Goal: Task Accomplishment & Management: Manage account settings

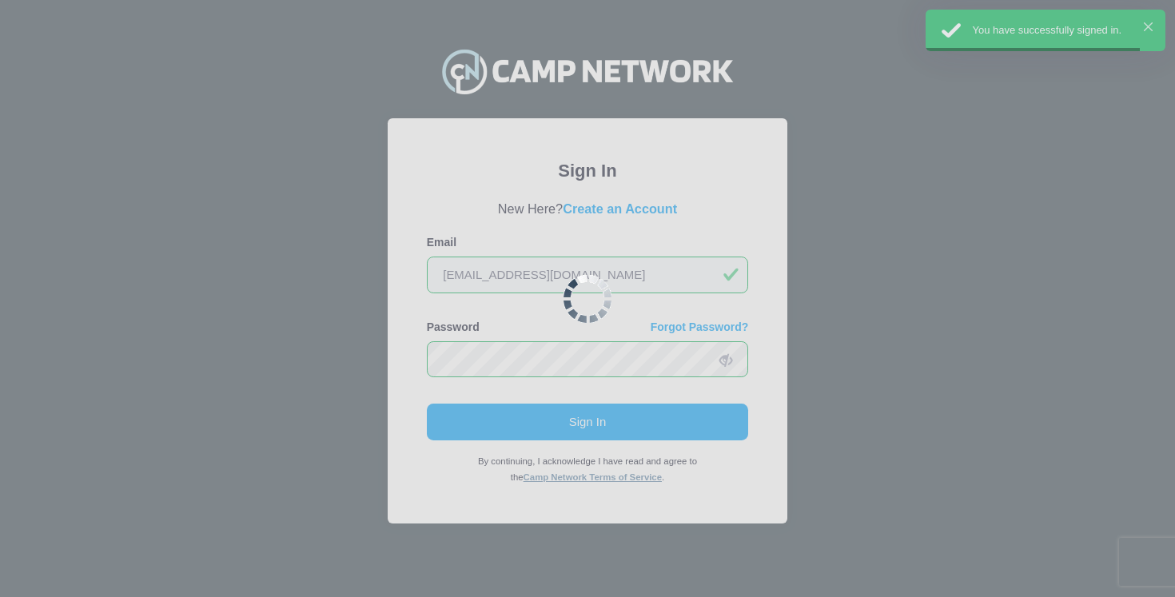
scroll to position [4, 0]
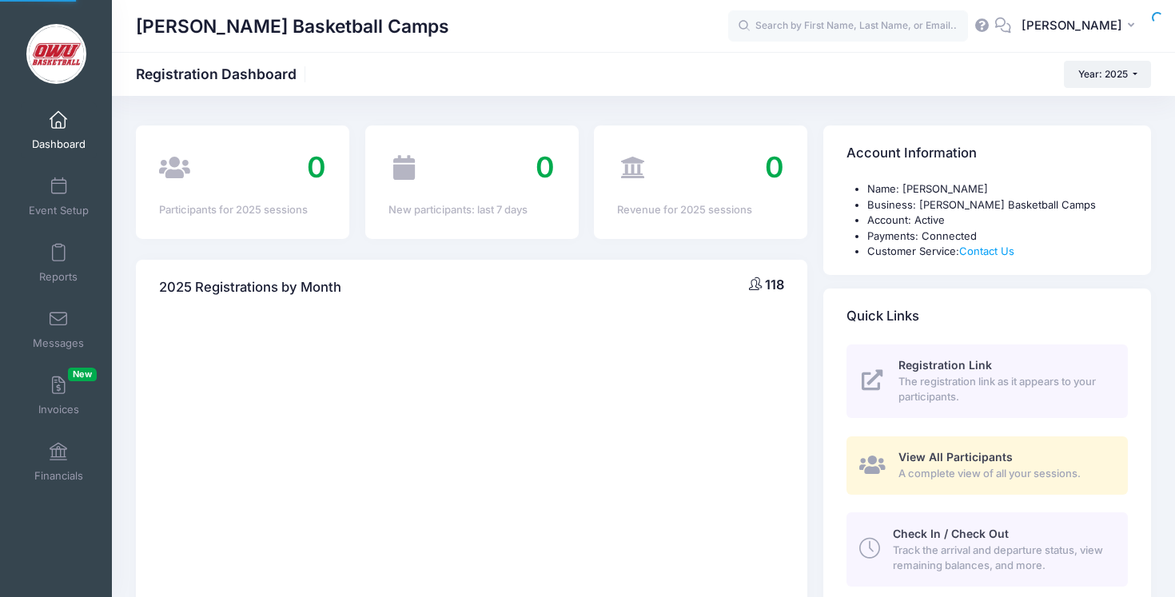
select select
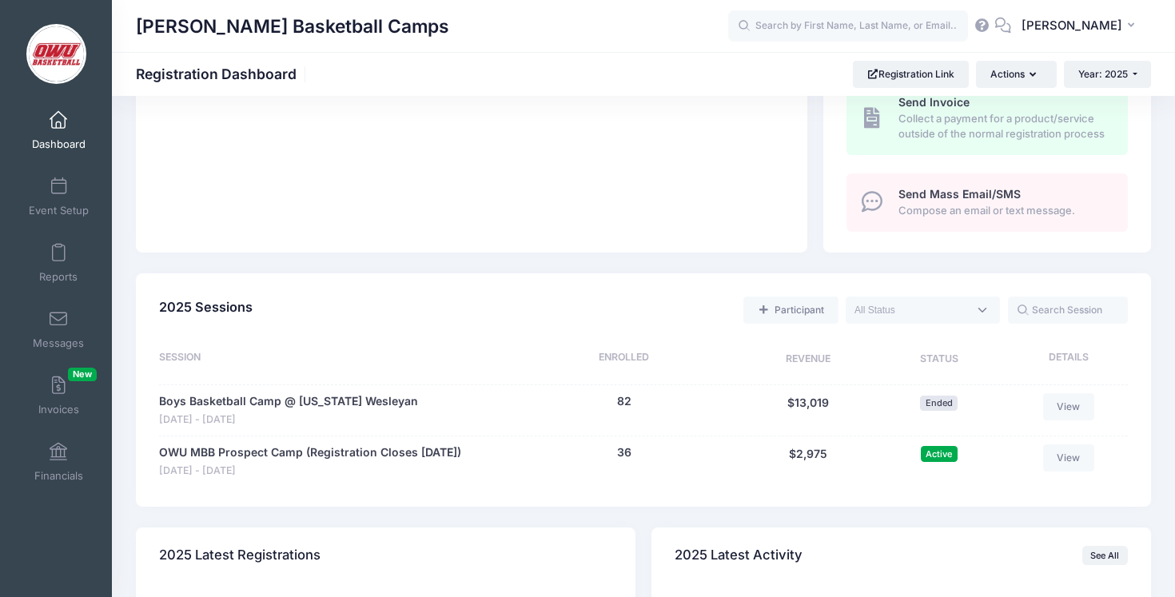
scroll to position [605, 0]
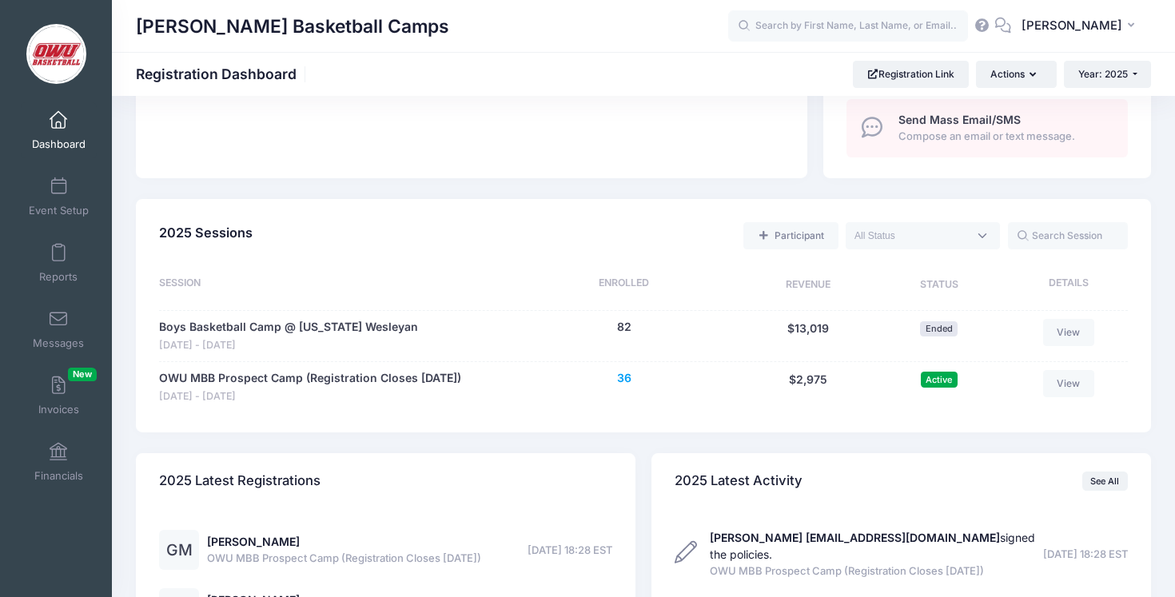
click at [622, 376] on button "36" at bounding box center [624, 378] width 14 height 17
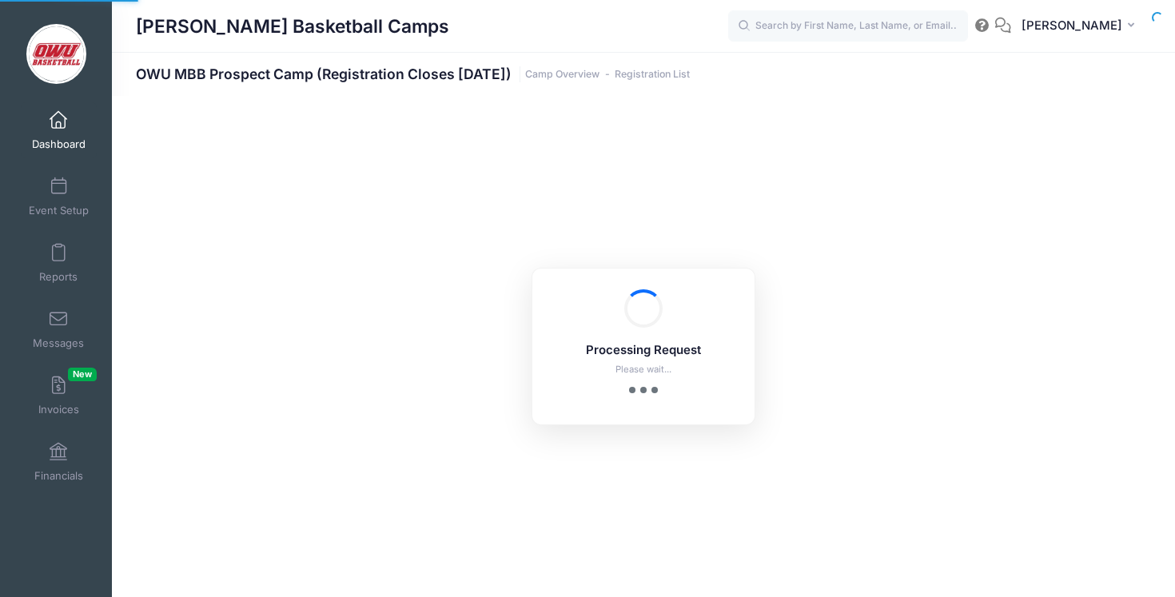
select select "10"
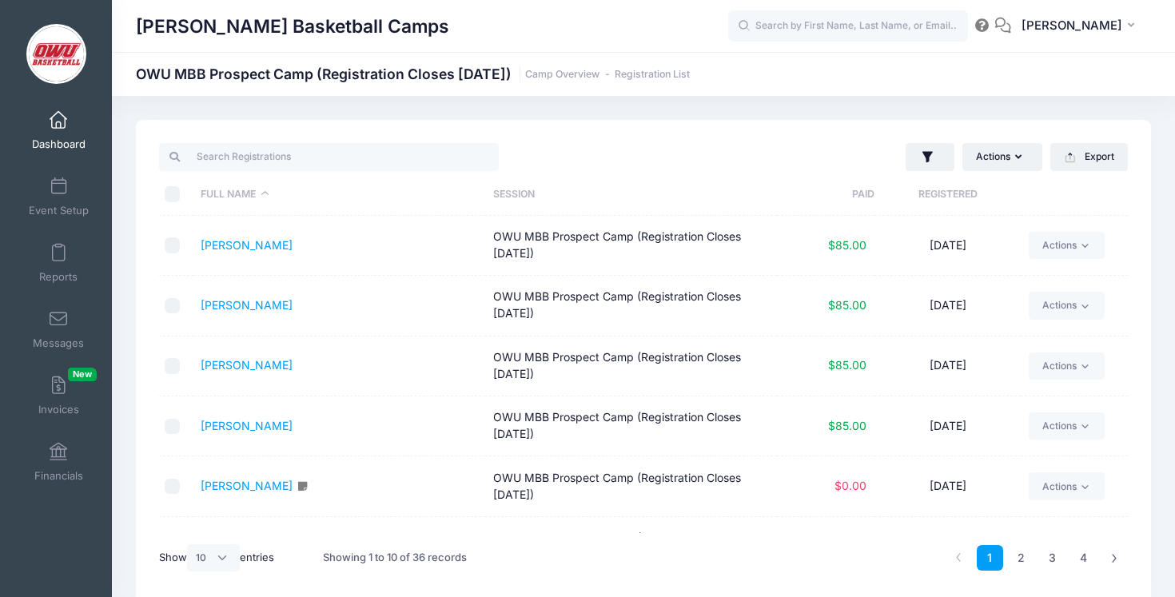
click at [922, 210] on th "Registered" at bounding box center [947, 194] width 146 height 42
click at [259, 316] on td "Harris III, Kevin" at bounding box center [339, 306] width 292 height 60
click at [259, 312] on td "Harris III, Kevin" at bounding box center [339, 306] width 292 height 60
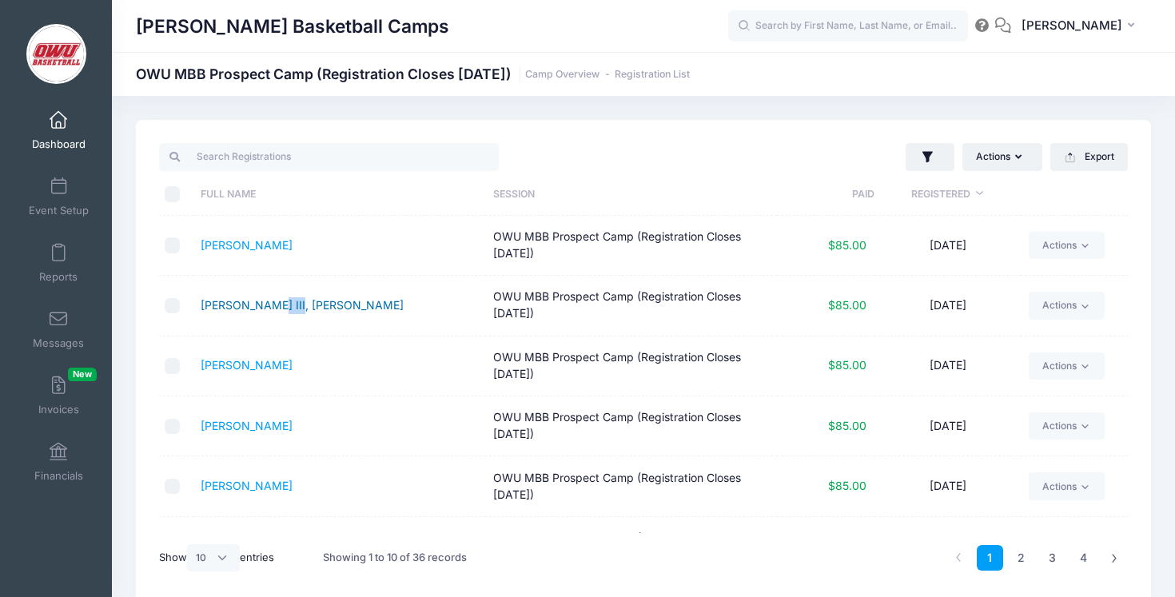
click at [259, 305] on link "Harris III, Kevin" at bounding box center [302, 305] width 203 height 14
click at [475, 122] on div "Actions Assign Labels Send Email Send Payment Reminder Send Document Upload Rem…" at bounding box center [643, 361] width 1015 height 483
click at [545, 115] on div "David Vogel Basketball Camps OWU MBB Prospect Camp (Registration Closes Thursda…" at bounding box center [643, 361] width 1063 height 531
click at [272, 246] on link "Myers, Garrett" at bounding box center [247, 245] width 92 height 14
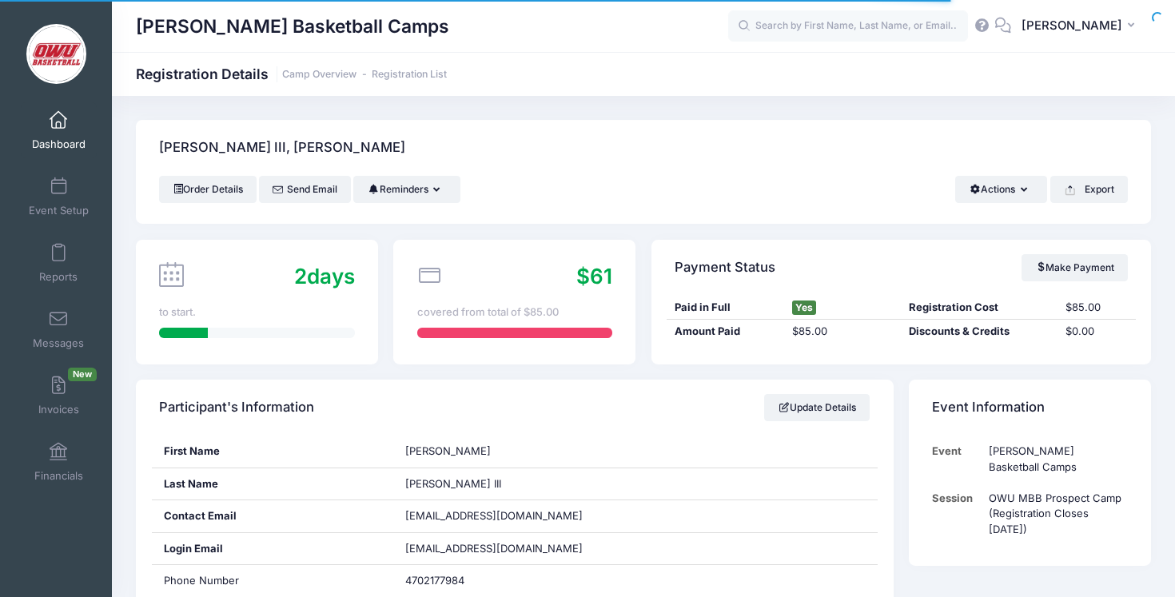
scroll to position [14, 0]
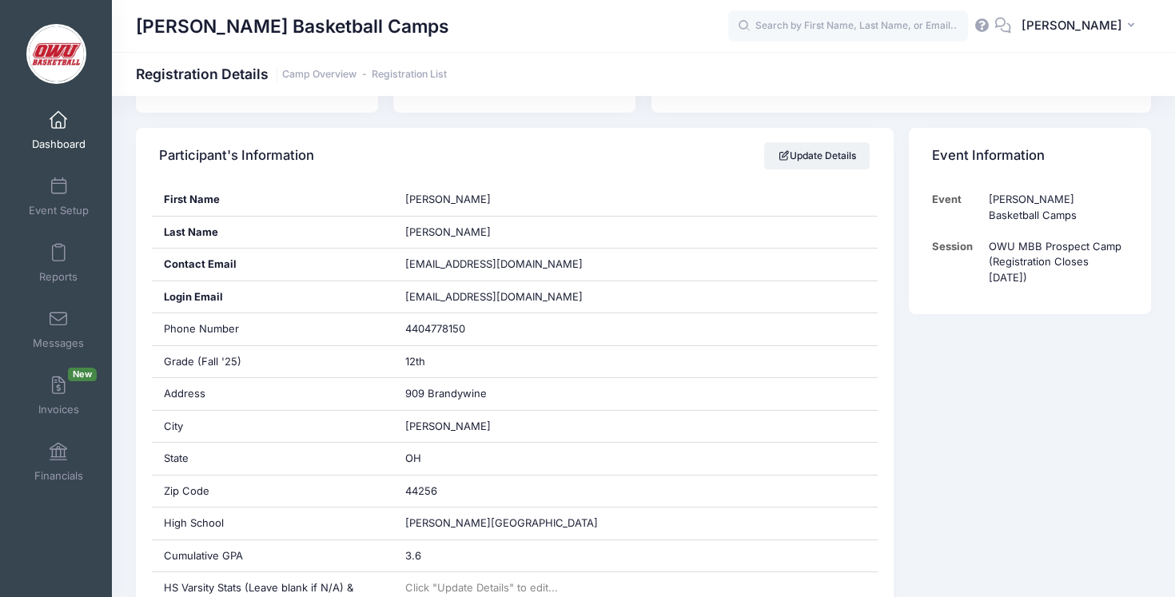
scroll to position [269, 0]
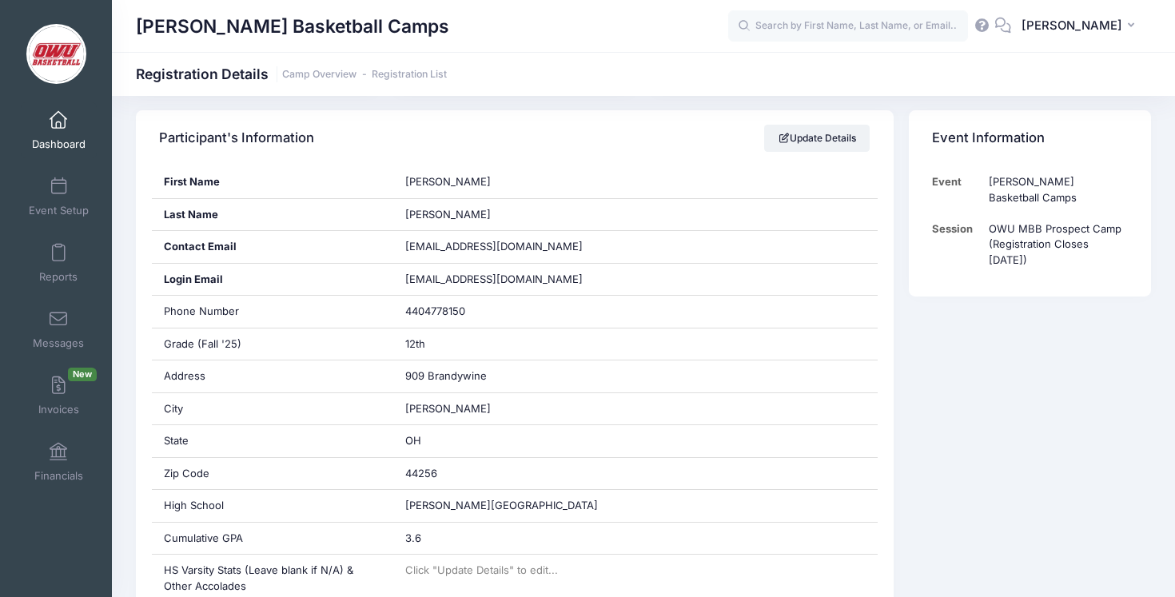
click at [43, 108] on link "Dashboard" at bounding box center [59, 130] width 76 height 56
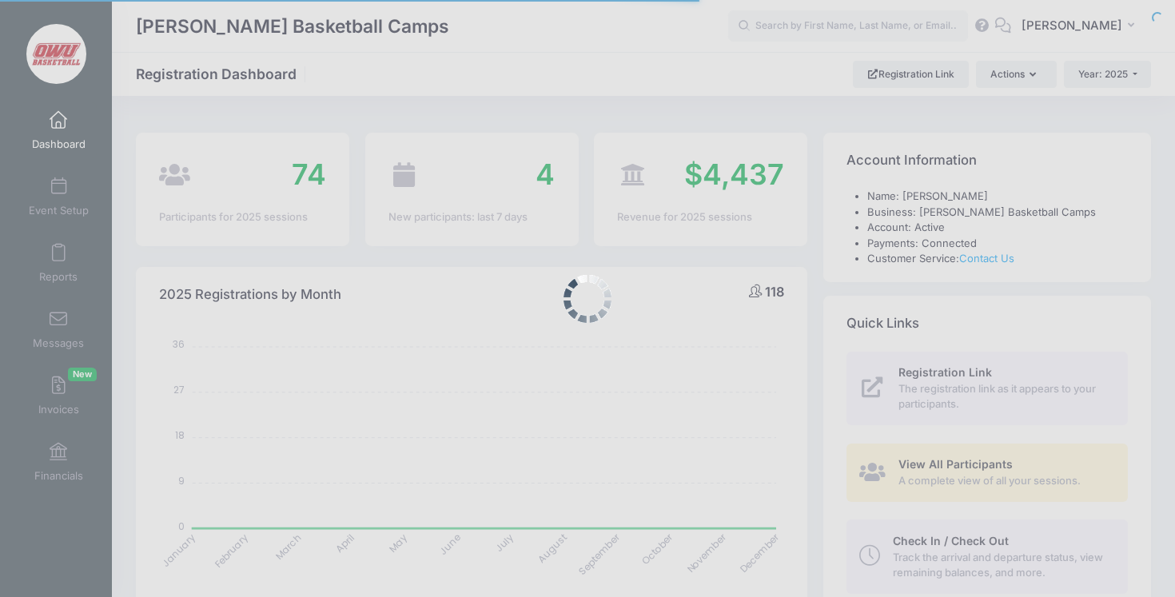
select select
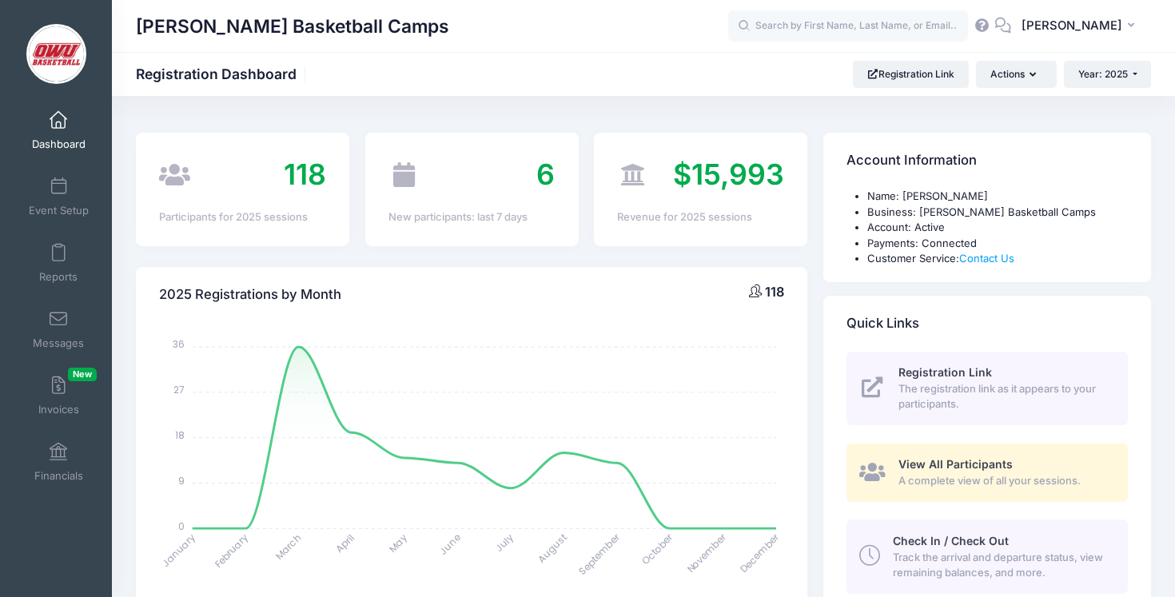
click at [354, 165] on div "118 Participants for 2025 sessions" at bounding box center [242, 189] width 229 height 113
click at [807, 353] on div "2025 Registrations by Month 118 January January February February March March A…" at bounding box center [471, 525] width 687 height 516
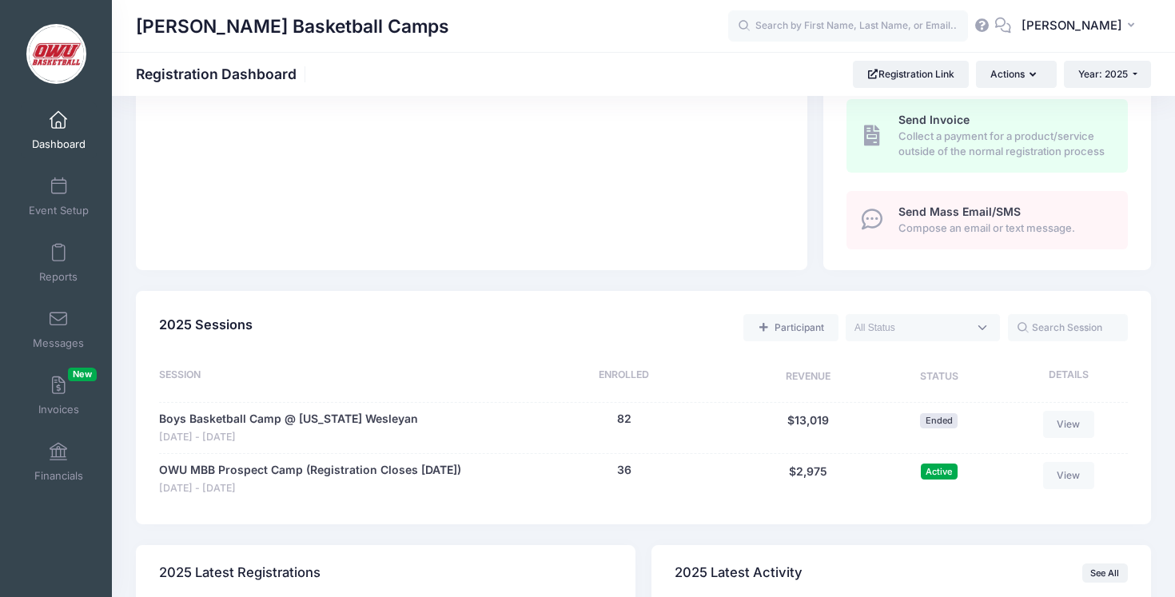
scroll to position [547, 0]
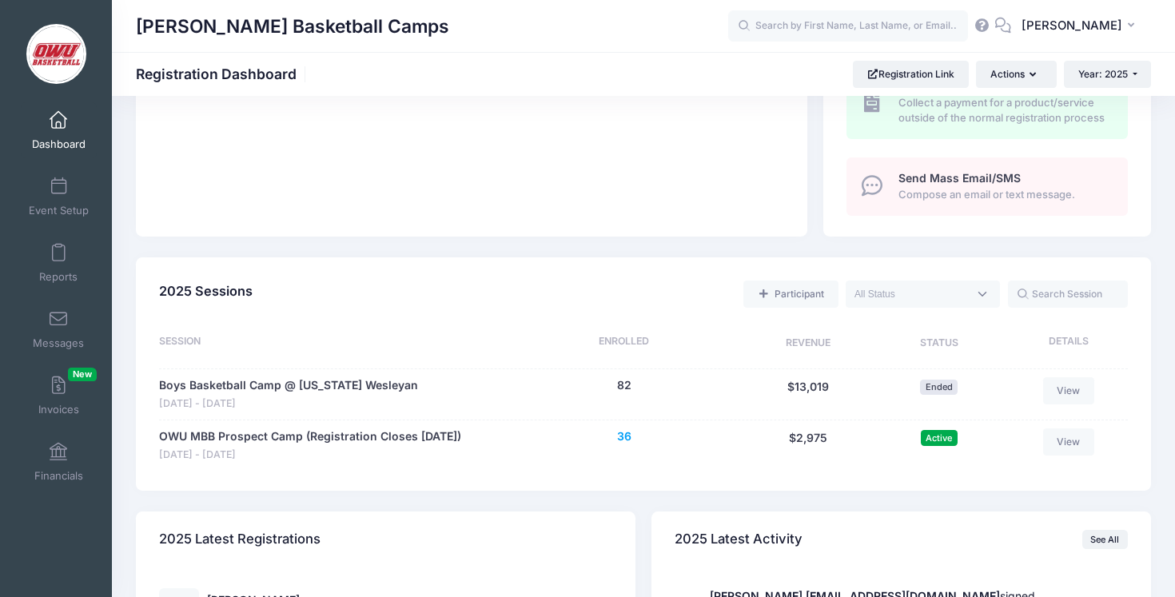
click at [622, 435] on button "36" at bounding box center [624, 436] width 14 height 17
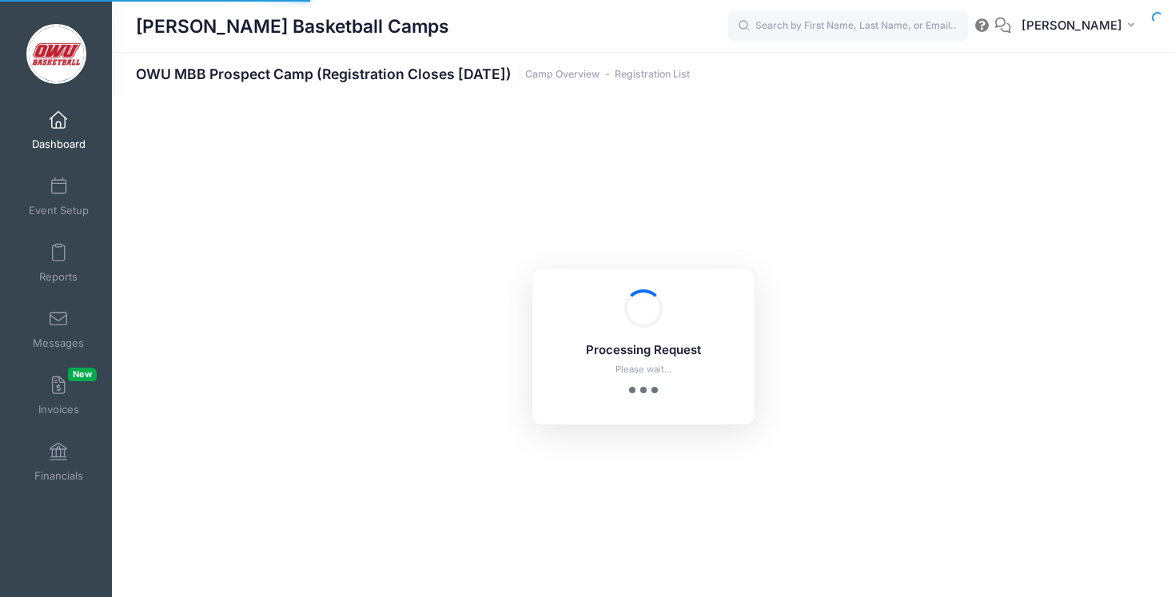
select select "10"
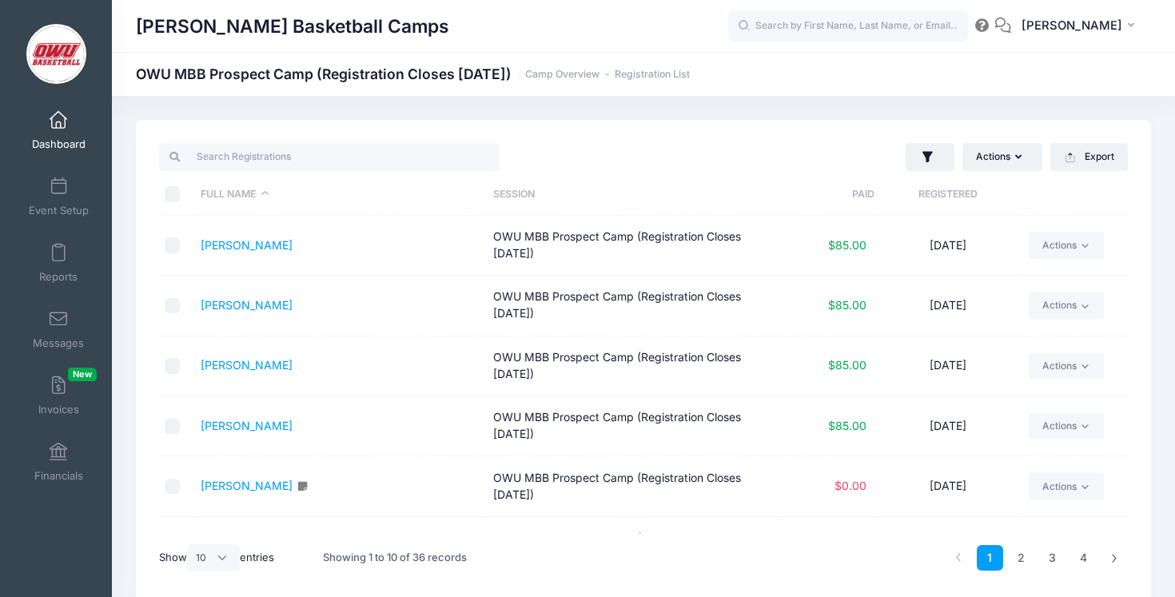
click at [925, 195] on th "Registered" at bounding box center [947, 194] width 146 height 42
click at [240, 241] on link "[PERSON_NAME]" at bounding box center [247, 245] width 92 height 14
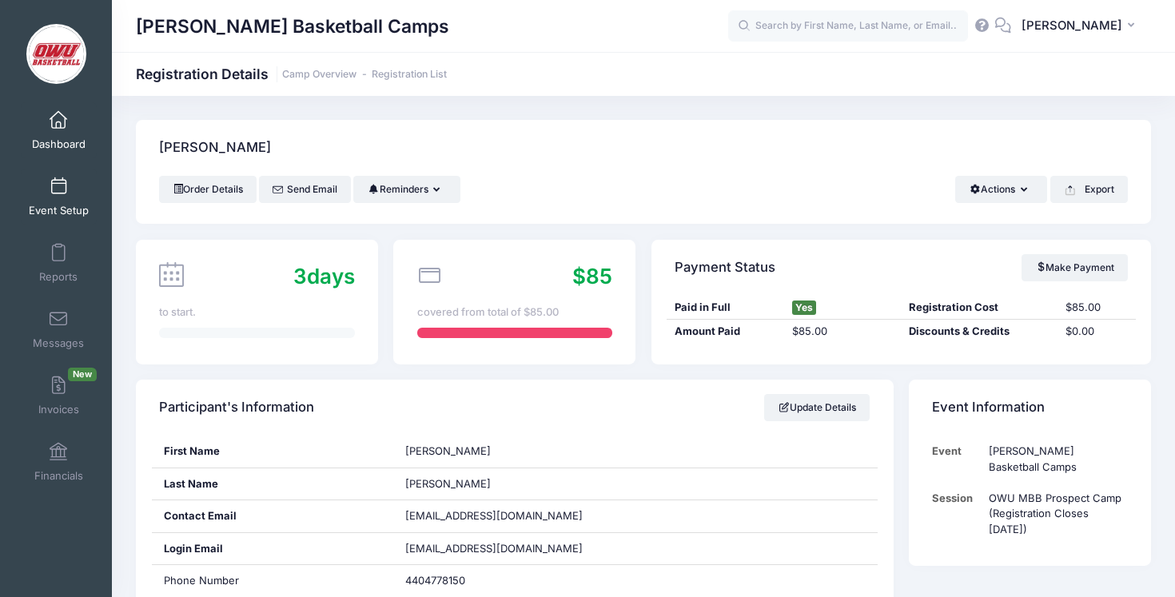
click at [69, 213] on span "Event Setup" at bounding box center [59, 211] width 60 height 14
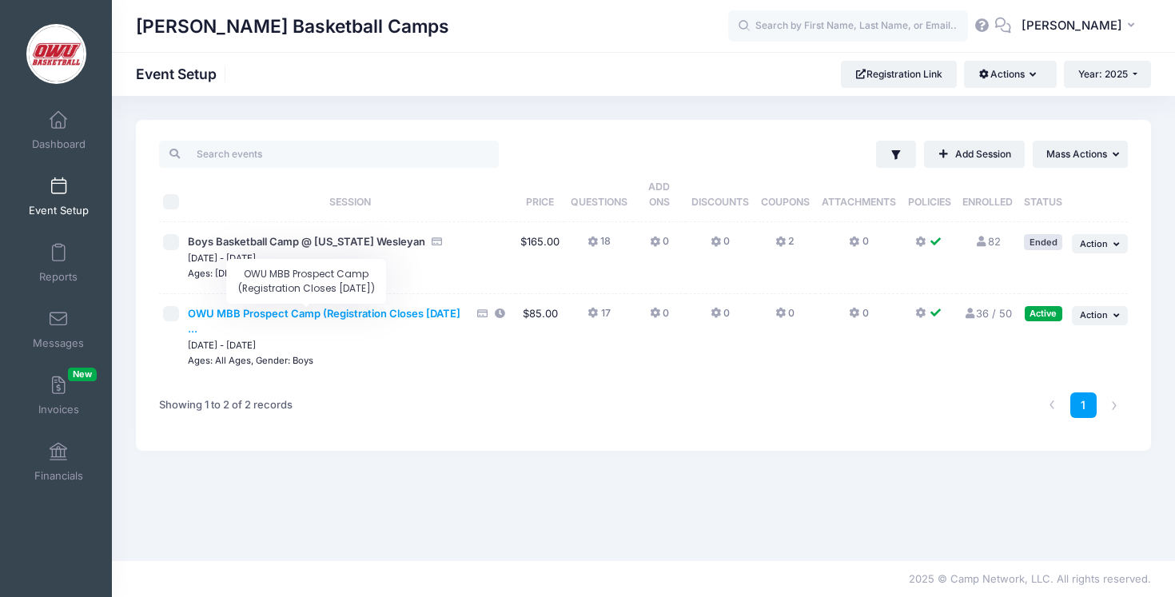
click at [376, 317] on span "OWU MBB Prospect Camp (Registration Closes [DATE] ..." at bounding box center [324, 321] width 272 height 29
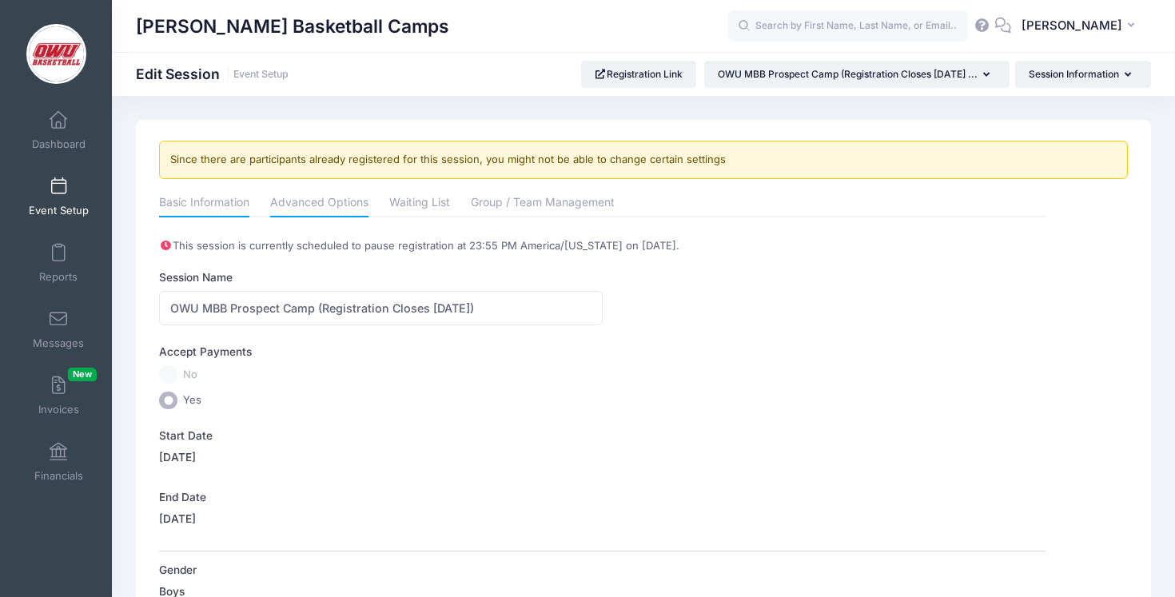
click at [343, 203] on link "Advanced Options" at bounding box center [319, 203] width 98 height 29
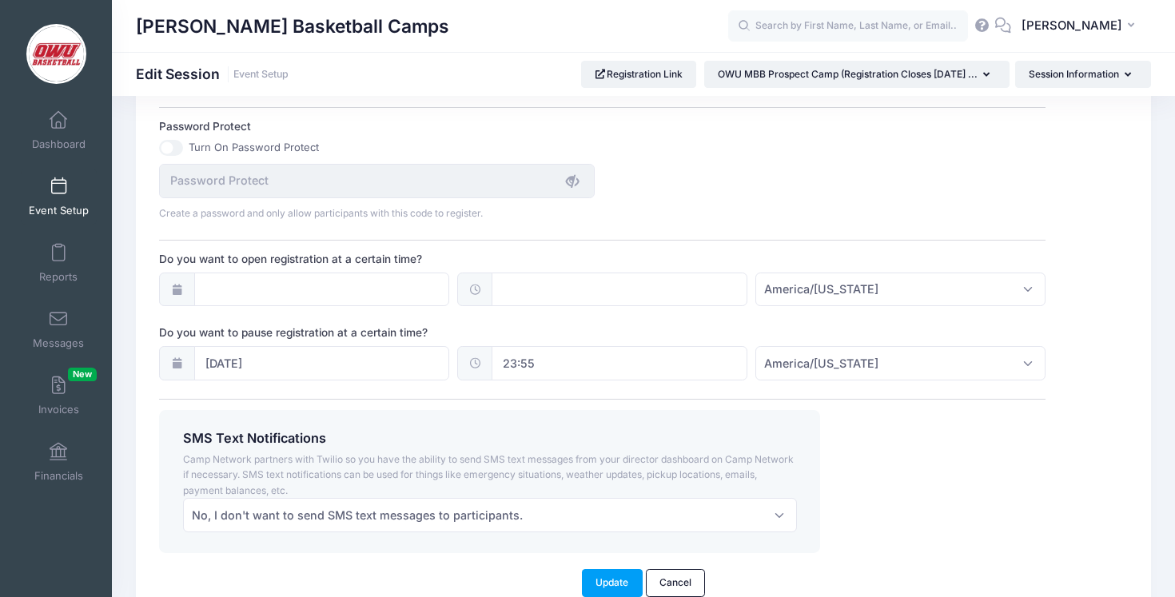
scroll to position [1123, 0]
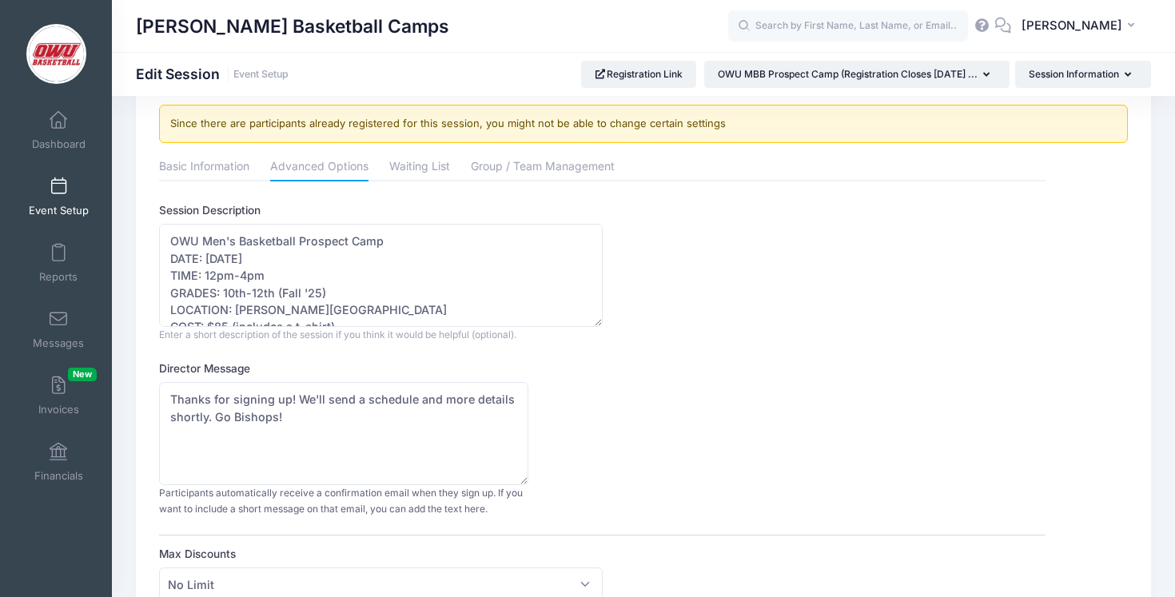
scroll to position [0, 0]
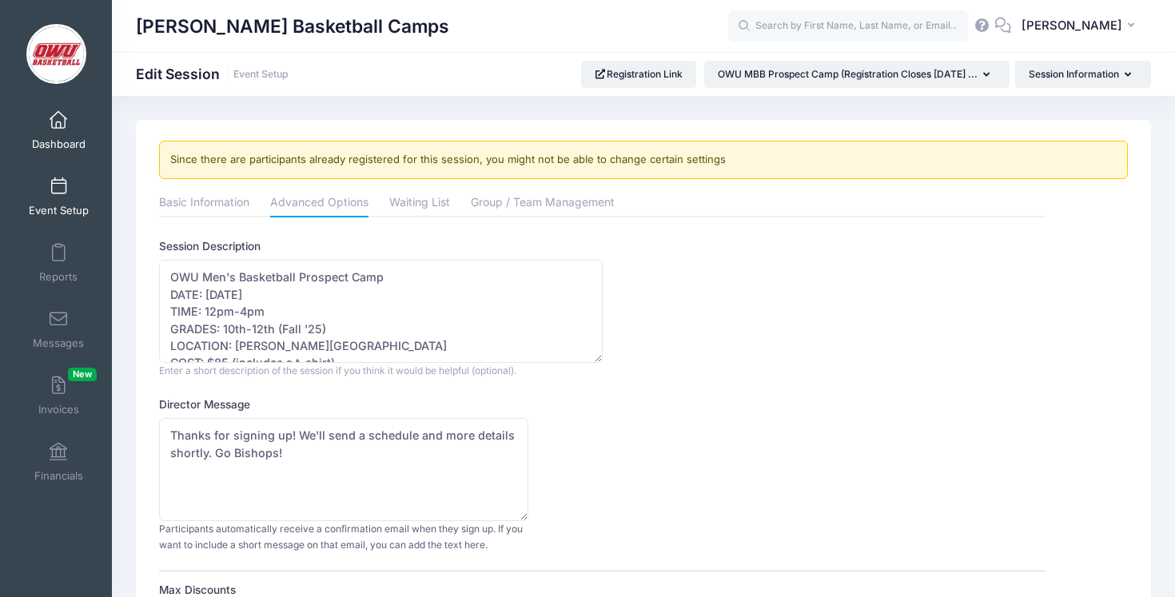
click at [69, 132] on link "Dashboard" at bounding box center [59, 130] width 76 height 56
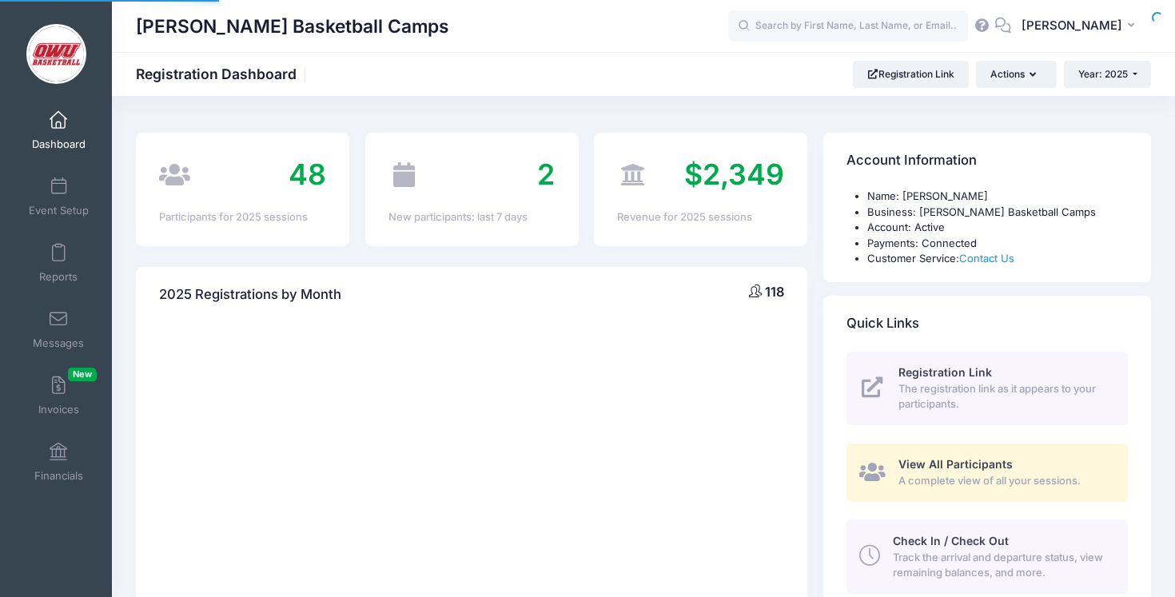
select select
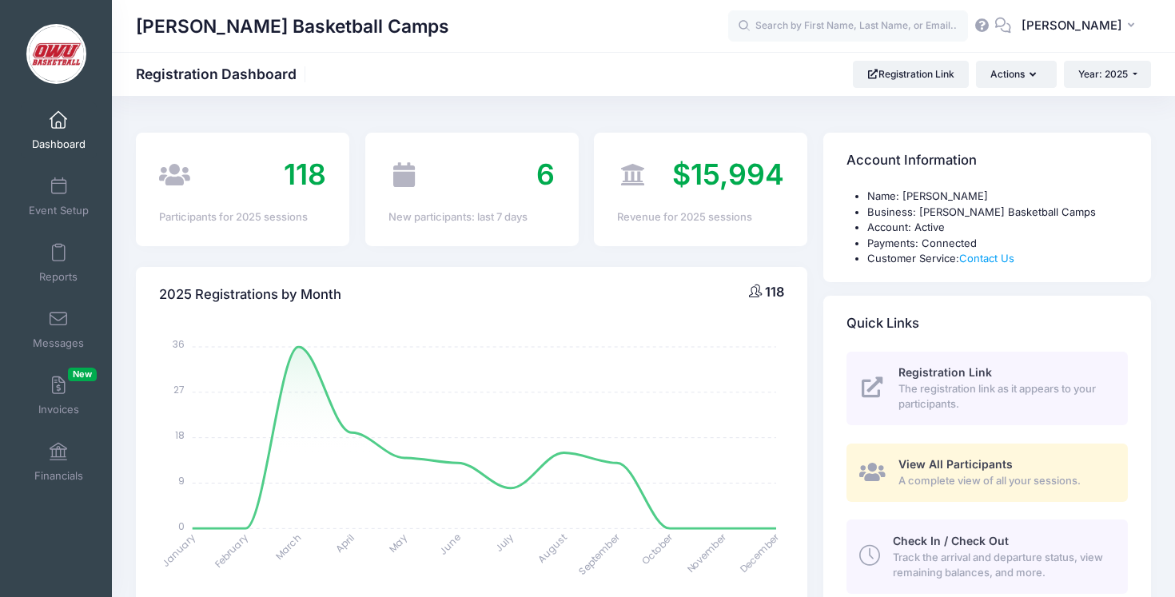
click at [811, 70] on div "[PERSON_NAME] Basketball Camps Registration Dashboard Registration Link Actions…" at bounding box center [643, 74] width 1063 height 27
click at [57, 464] on link "Financials" at bounding box center [59, 462] width 76 height 56
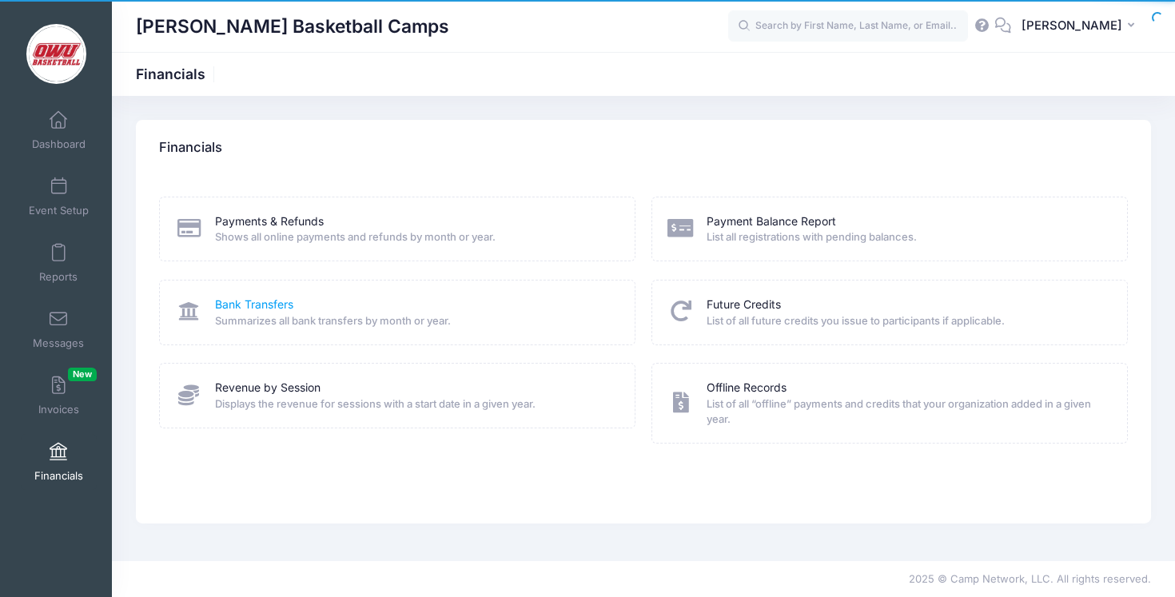
click at [243, 299] on link "Bank Transfers" at bounding box center [254, 304] width 78 height 17
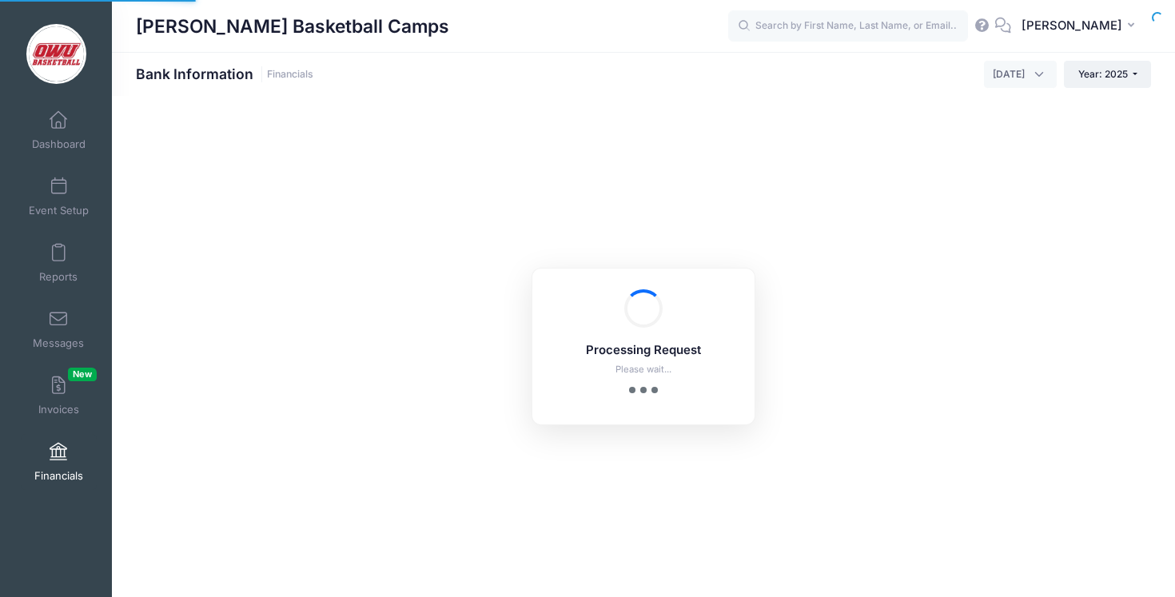
select select "10"
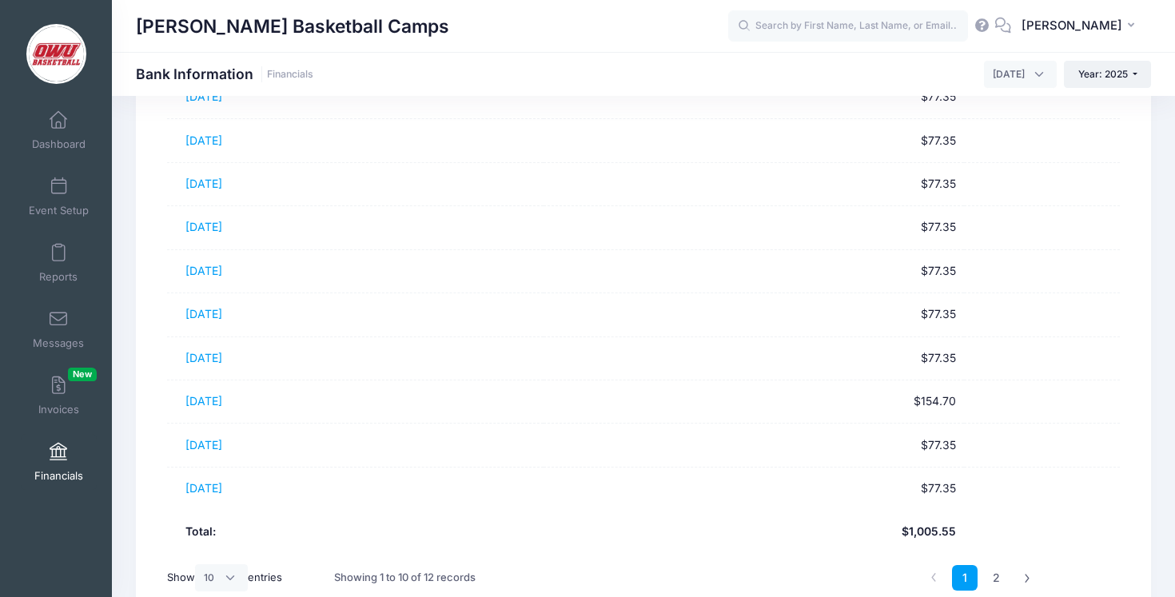
scroll to position [212, 0]
click at [70, 125] on link "Dashboard" at bounding box center [59, 130] width 76 height 56
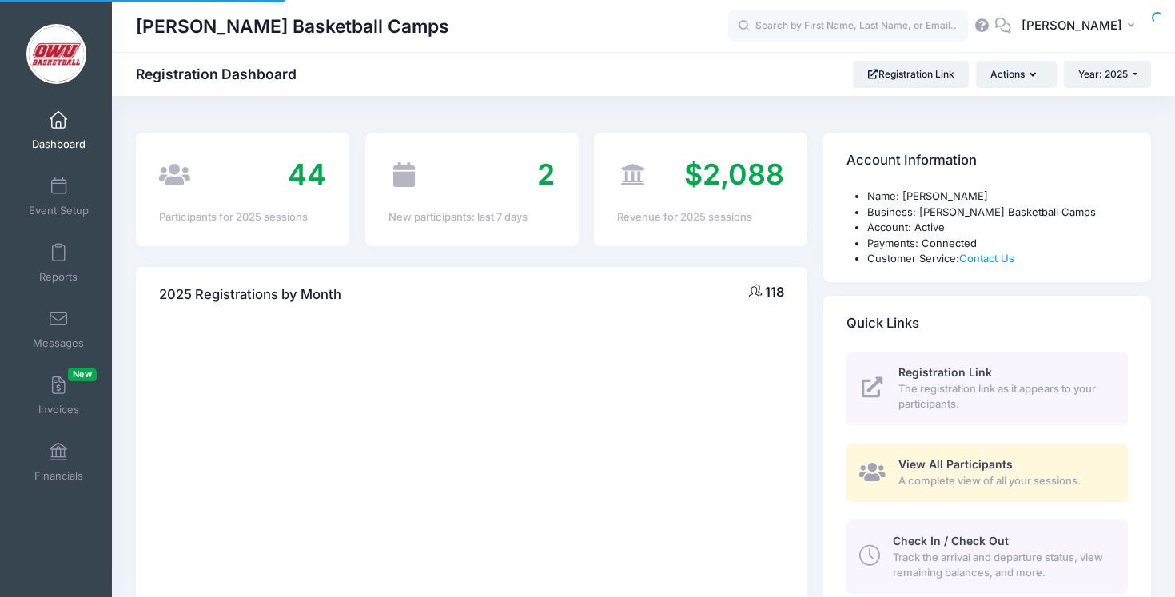
select select
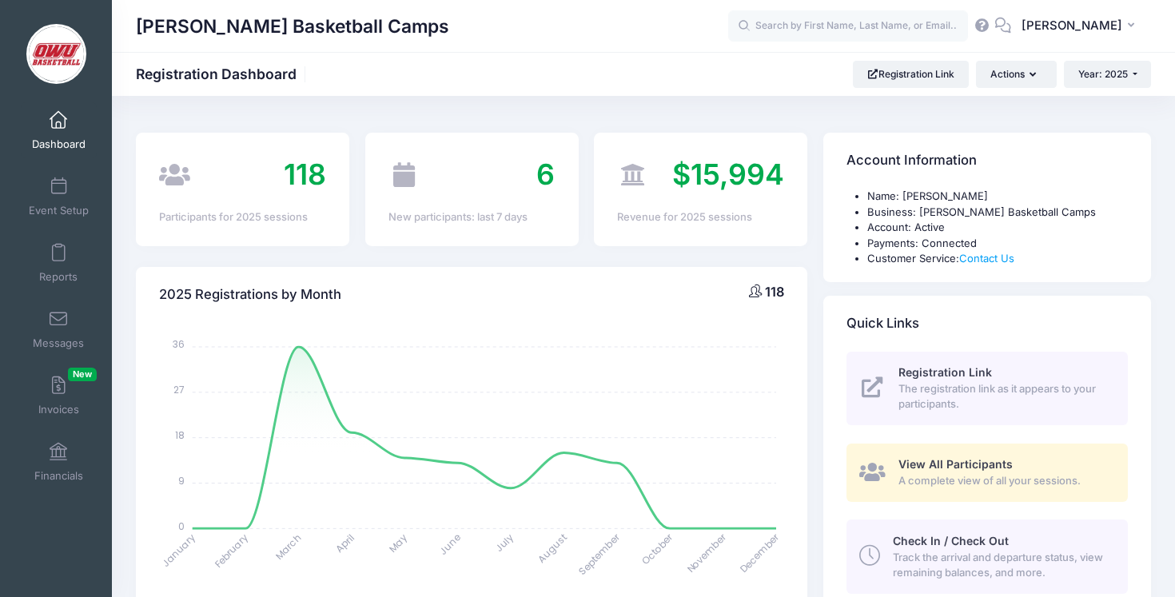
click at [280, 133] on div "118 Participants for 2025 sessions" at bounding box center [242, 189] width 213 height 113
click at [816, 498] on div "Account Information Name: [PERSON_NAME] Business: [PERSON_NAME] Basketball Camp…" at bounding box center [987, 458] width 344 height 650
click at [728, 15] on div "[PERSON_NAME] Basketball Camps" at bounding box center [432, 26] width 592 height 37
click at [1069, 18] on span "[PERSON_NAME]" at bounding box center [1071, 26] width 101 height 18
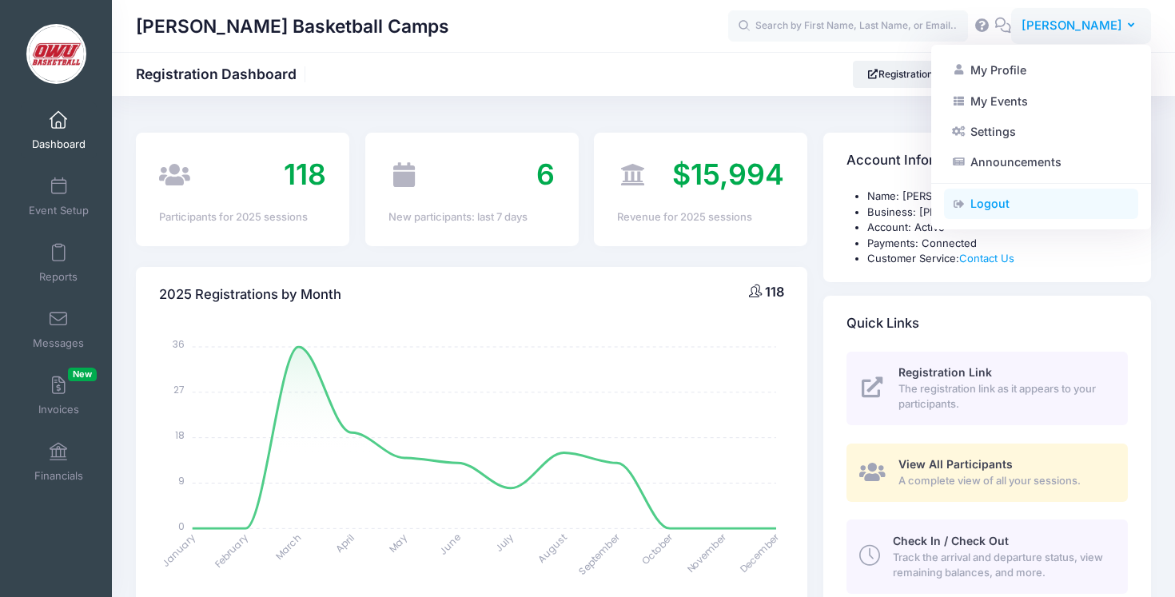
click at [1010, 194] on link "Logout" at bounding box center [1041, 204] width 194 height 30
